Goal: Task Accomplishment & Management: Complete application form

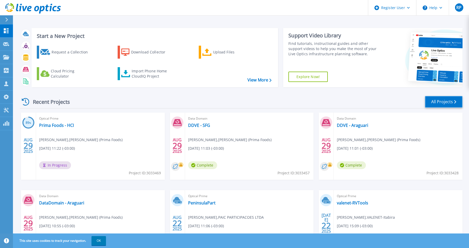
click at [442, 103] on link "All Projects" at bounding box center [444, 102] width 38 height 12
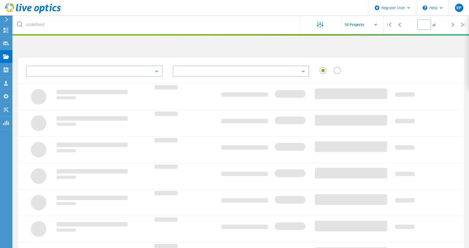
type input "1"
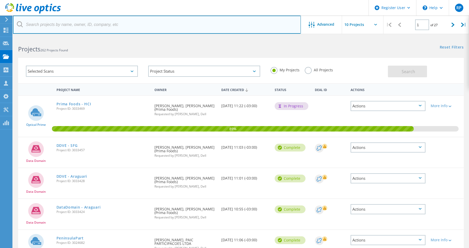
click at [54, 25] on input "text" at bounding box center [157, 25] width 288 height 18
type input "mario"
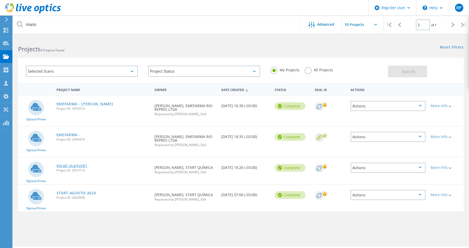
click at [78, 166] on link "Vxrail_startvc01" at bounding box center [72, 166] width 31 height 4
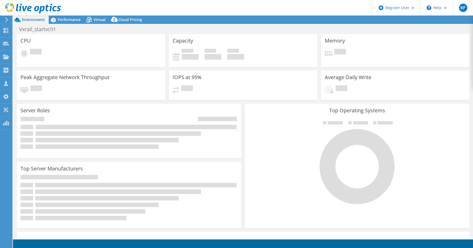
select select "USD"
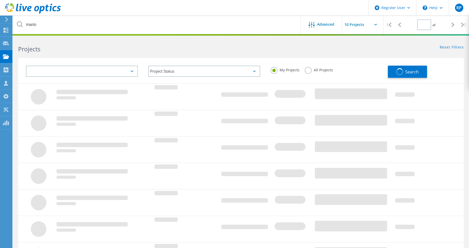
type input "1"
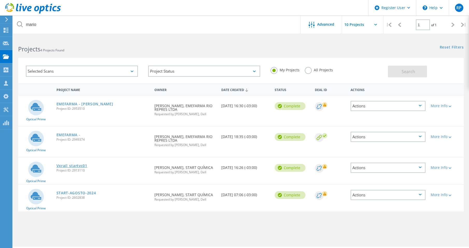
click at [75, 165] on link "Vxrail_startvc01" at bounding box center [72, 166] width 31 height 4
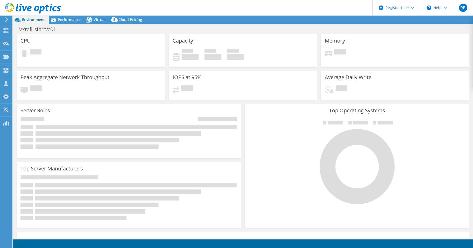
select select "USD"
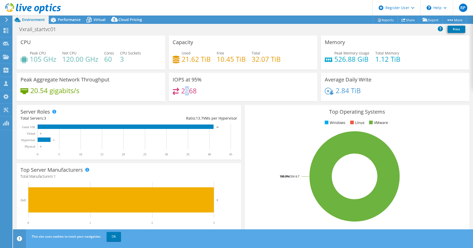
drag, startPoint x: 182, startPoint y: 91, endPoint x: 187, endPoint y: 90, distance: 5.0
click at [187, 90] on h4 "2968" at bounding box center [189, 91] width 16 height 6
drag, startPoint x: 187, startPoint y: 90, endPoint x: 233, endPoint y: 92, distance: 45.9
click at [233, 92] on div "2968" at bounding box center [243, 93] width 141 height 11
click at [66, 22] on span "Performance" at bounding box center [69, 19] width 23 height 5
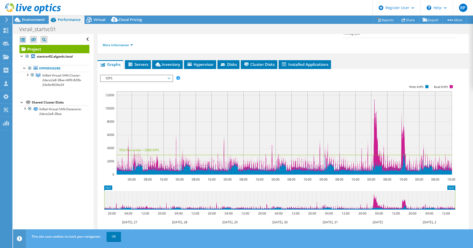
scroll to position [78, 0]
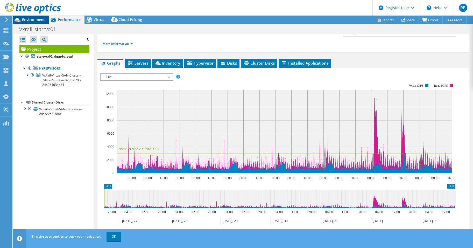
click at [30, 18] on span "Environment" at bounding box center [33, 19] width 23 height 5
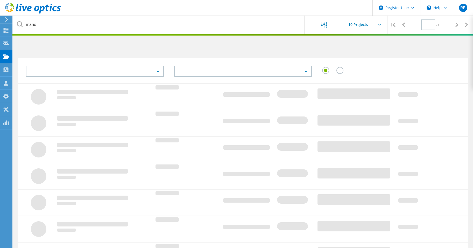
type input "1"
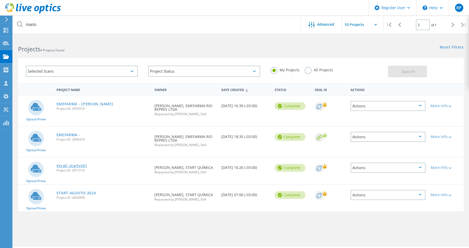
click at [75, 164] on link "Vxrail_startvc01" at bounding box center [72, 166] width 31 height 4
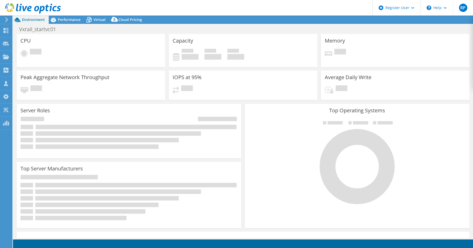
select select "USD"
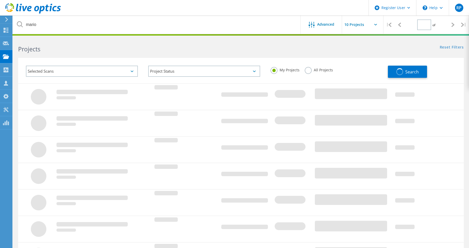
type input "1"
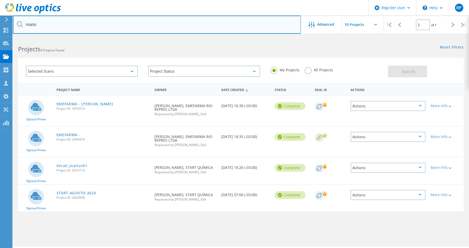
click at [30, 25] on input "mario" at bounding box center [157, 25] width 288 height 18
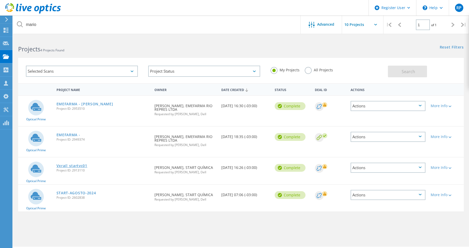
click at [72, 167] on link "Vxrail_startvc01" at bounding box center [72, 166] width 31 height 4
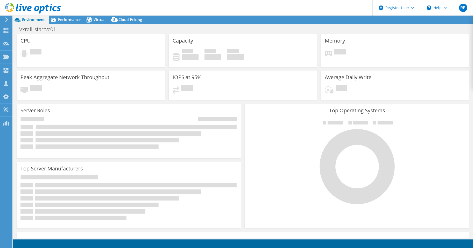
select select "USD"
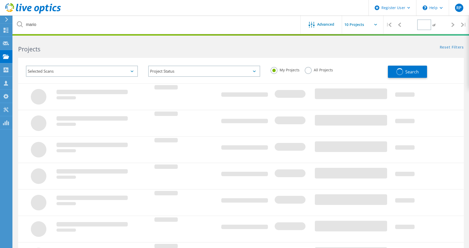
type input "1"
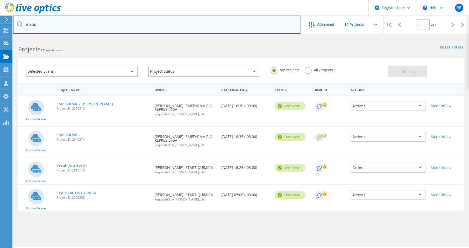
click at [32, 26] on input "mario" at bounding box center [157, 25] width 288 height 18
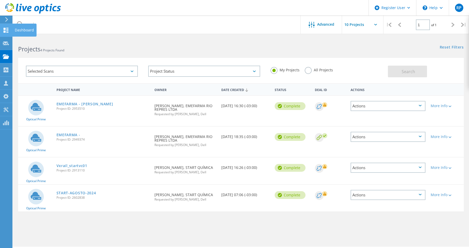
click at [20, 29] on div "Dashboard" at bounding box center [24, 30] width 19 height 4
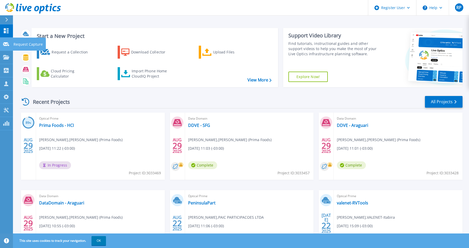
click at [22, 44] on p "Request Capture" at bounding box center [27, 44] width 29 height 13
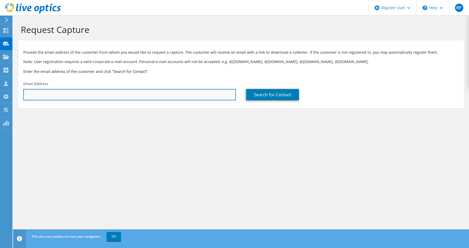
click at [38, 94] on input "text" at bounding box center [129, 94] width 213 height 11
paste input "Mario Sergio Parga <mario.parga@startquimica.com.br>"
type input "mario.parga@startquimica.com.br"
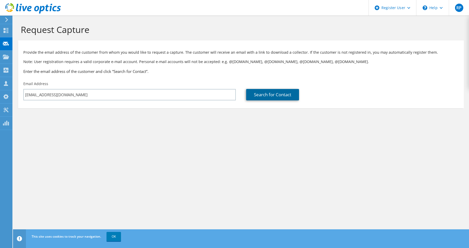
click at [289, 94] on link "Search for Contact" at bounding box center [272, 94] width 53 height 11
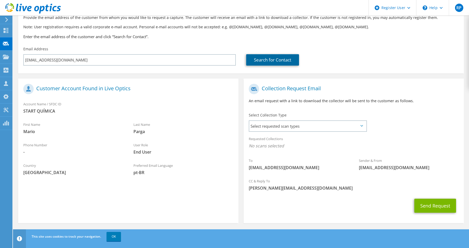
scroll to position [36, 0]
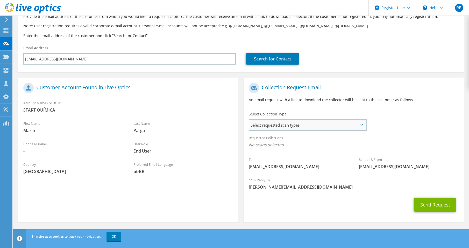
click at [288, 124] on span "Select requested scan types" at bounding box center [307, 125] width 117 height 10
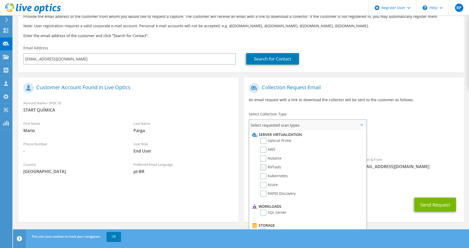
click at [263, 166] on label "RVTools" at bounding box center [270, 167] width 21 height 6
click at [0, 0] on input "RVTools" at bounding box center [0, 0] width 0 height 0
click at [379, 116] on div "To mario.parga@startquimica.com.br Sender & From liveoptics@liveoptics.com" at bounding box center [354, 128] width 220 height 96
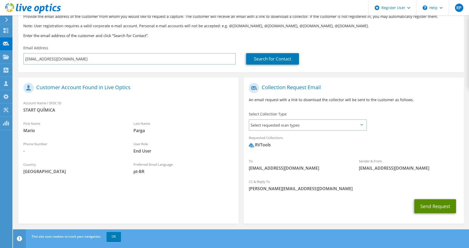
click at [430, 203] on button "Send Request" at bounding box center [435, 206] width 42 height 14
